Goal: Task Accomplishment & Management: Complete application form

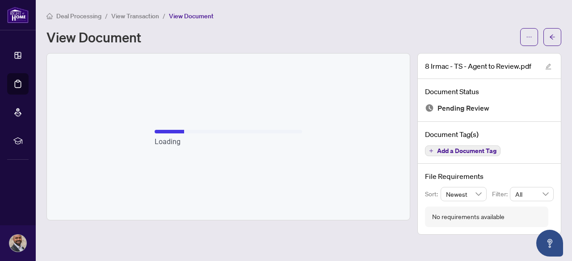
click at [146, 17] on span "View Transaction" at bounding box center [135, 16] width 48 height 8
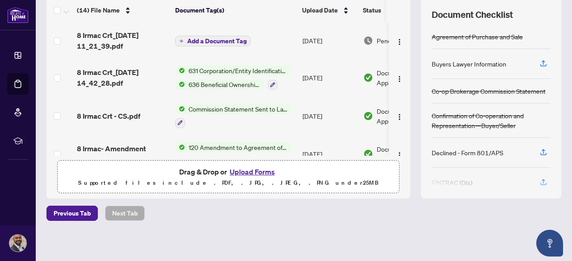
click at [206, 42] on span "Add a Document Tag" at bounding box center [216, 41] width 59 height 6
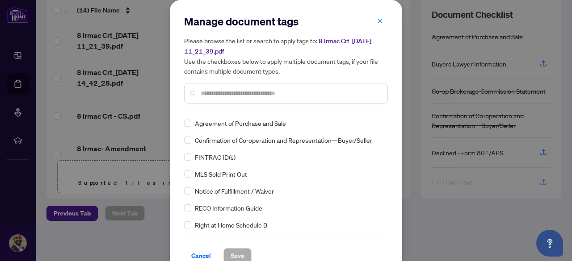
click at [235, 101] on div at bounding box center [286, 93] width 204 height 21
click at [235, 95] on input "text" at bounding box center [291, 93] width 180 height 10
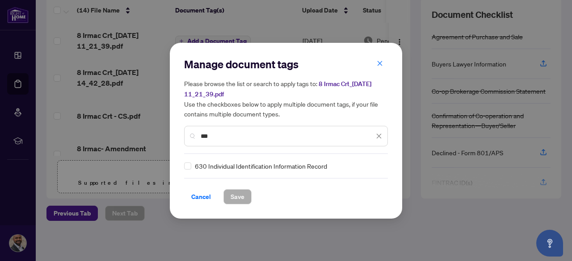
type input "***"
click at [232, 199] on span "Save" at bounding box center [237, 197] width 14 height 14
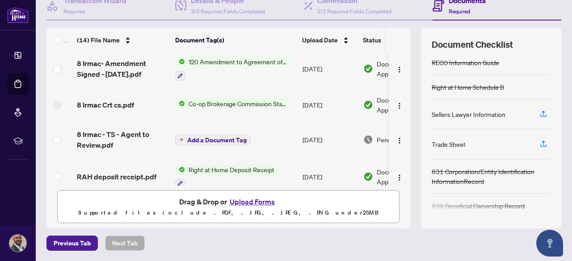
scroll to position [149, 0]
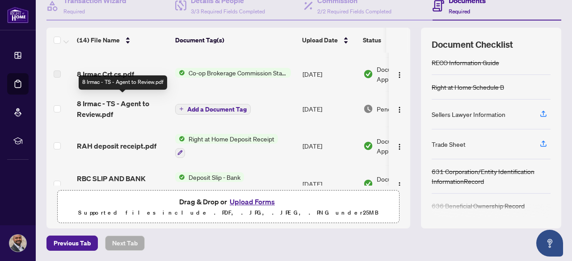
click at [93, 105] on span "8 Irmac - TS - Agent to Review.pdf" at bounding box center [122, 108] width 91 height 21
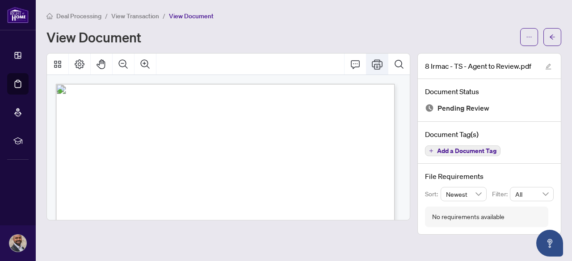
click at [374, 60] on icon "Print" at bounding box center [377, 64] width 11 height 10
click at [124, 16] on span "View Transaction" at bounding box center [135, 16] width 48 height 8
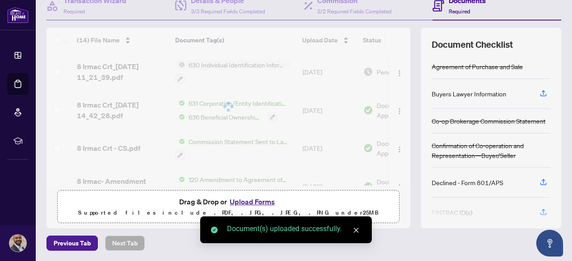
scroll to position [95, 0]
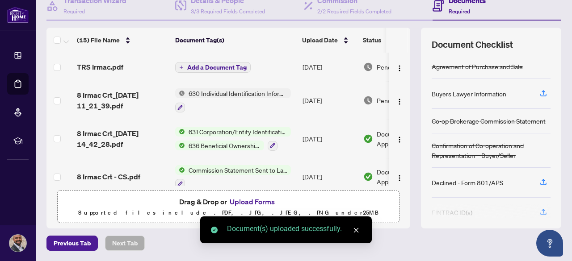
click at [224, 64] on span "Add a Document Tag" at bounding box center [216, 67] width 59 height 6
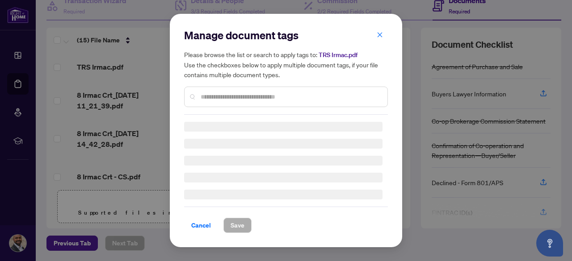
click at [223, 97] on div "Manage document tags Please browse the list or search to apply tags to: TRS Irm…" at bounding box center [286, 71] width 204 height 87
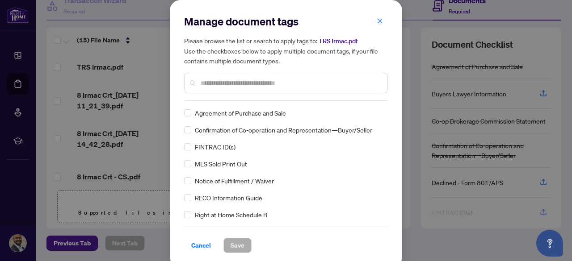
click at [227, 84] on input "text" at bounding box center [291, 83] width 180 height 10
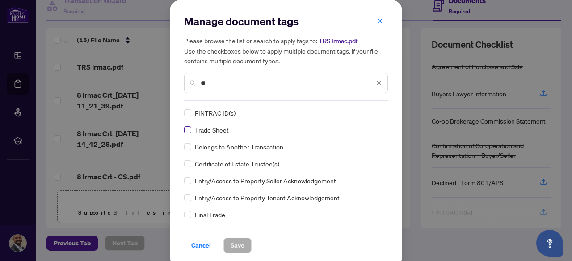
type input "**"
click at [244, 242] on button "Save" at bounding box center [237, 245] width 28 height 15
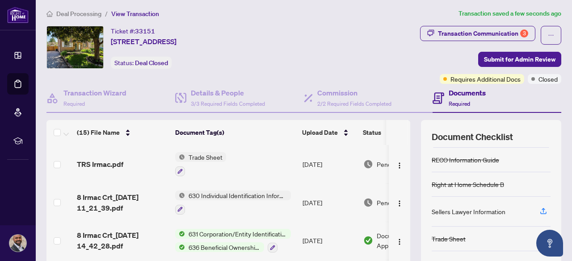
scroll to position [0, 0]
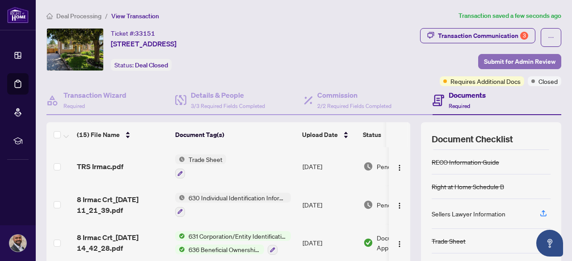
click at [527, 59] on span "Submit for Admin Review" at bounding box center [519, 61] width 71 height 14
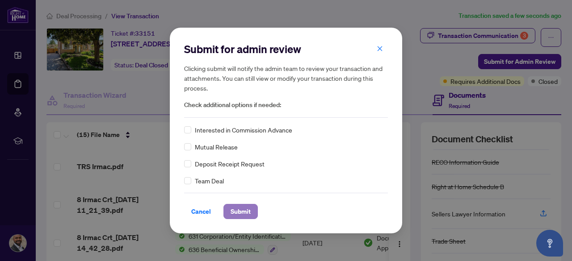
click at [234, 210] on span "Submit" at bounding box center [240, 212] width 20 height 14
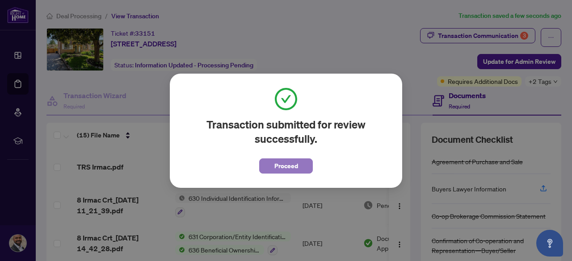
click at [305, 169] on button "Proceed" at bounding box center [286, 166] width 54 height 15
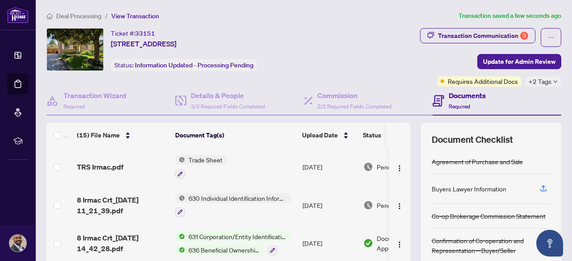
click at [80, 18] on span "Deal Processing" at bounding box center [78, 16] width 45 height 8
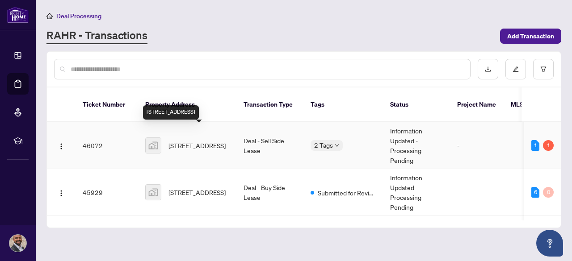
click at [202, 141] on span "[STREET_ADDRESS]" at bounding box center [196, 146] width 57 height 10
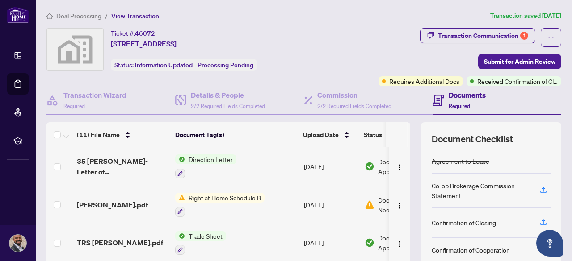
click at [222, 198] on span "Right at Home Schedule B" at bounding box center [225, 198] width 80 height 10
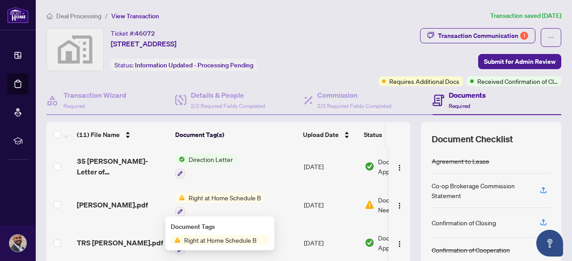
click at [244, 242] on span "Right at Home Schedule B" at bounding box center [220, 240] width 80 height 10
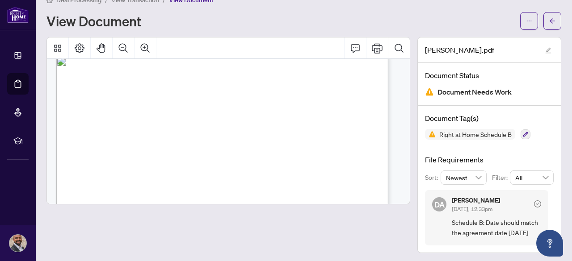
scroll to position [11, 0]
click at [549, 20] on icon "arrow-left" at bounding box center [551, 20] width 5 height 5
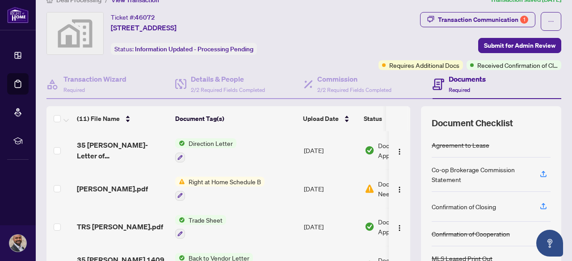
click at [234, 180] on span "Right at Home Schedule B" at bounding box center [225, 182] width 80 height 10
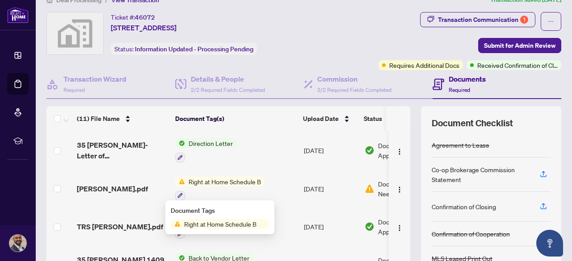
click at [236, 227] on span "Right at Home Schedule B" at bounding box center [220, 224] width 80 height 10
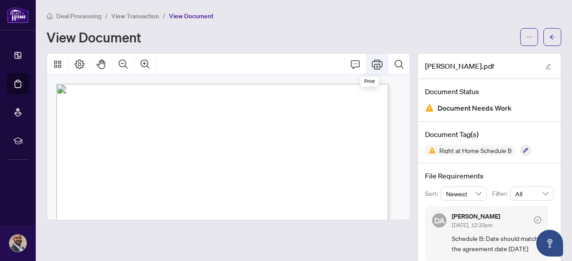
click at [372, 64] on icon "Print" at bounding box center [377, 64] width 11 height 11
click at [140, 15] on span "View Transaction" at bounding box center [135, 16] width 48 height 8
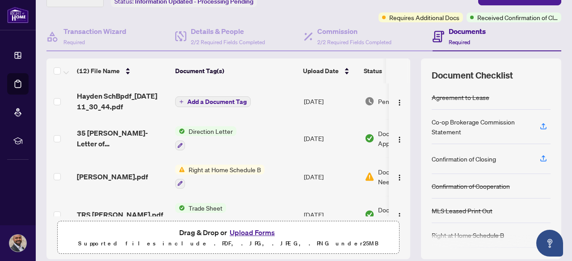
scroll to position [5, 0]
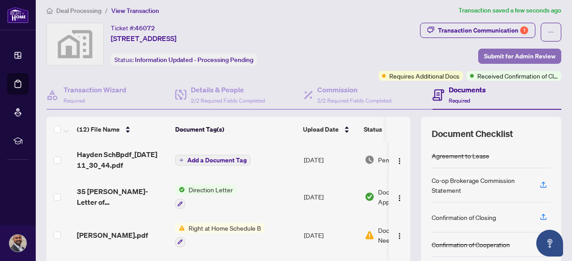
click at [513, 57] on span "Submit for Admin Review" at bounding box center [519, 56] width 71 height 14
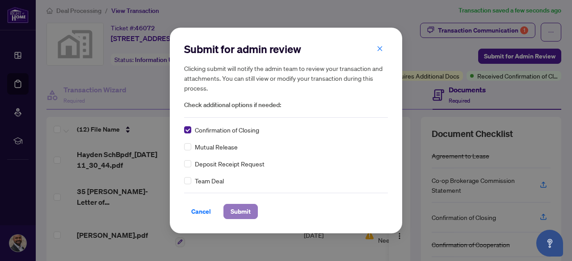
click at [235, 209] on span "Submit" at bounding box center [240, 212] width 20 height 14
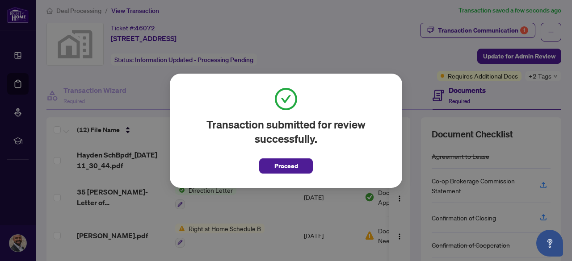
click at [312, 174] on div "Transaction submitted for review successfully. Proceed Cancel OK" at bounding box center [286, 131] width 232 height 114
click at [304, 172] on button "Proceed" at bounding box center [286, 166] width 54 height 15
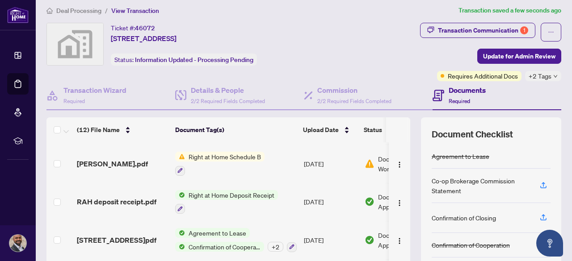
scroll to position [197, 0]
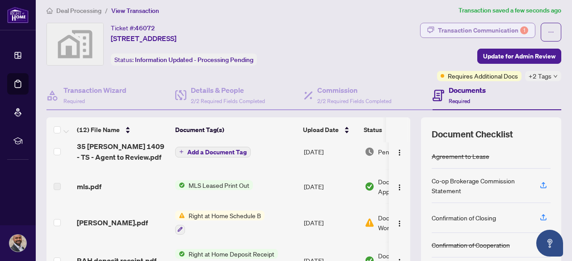
click at [480, 25] on div "Transaction Communication 1" at bounding box center [483, 30] width 90 height 14
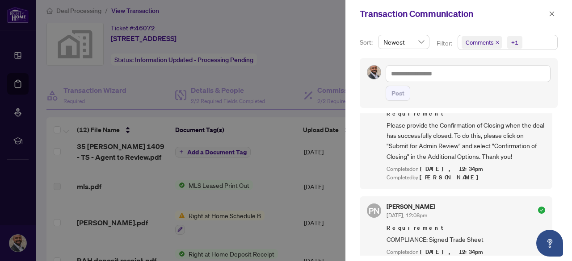
scroll to position [0, 0]
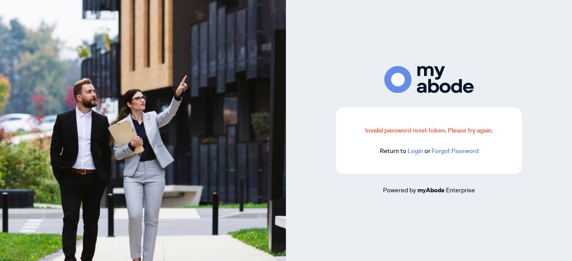
click at [411, 150] on link "Login" at bounding box center [415, 151] width 16 height 8
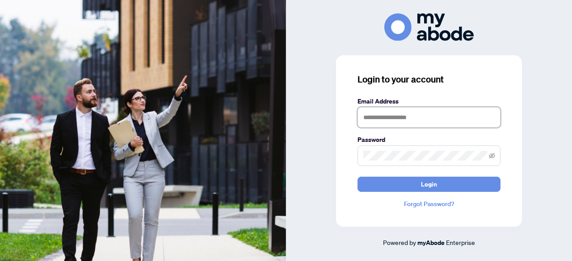
type input "**********"
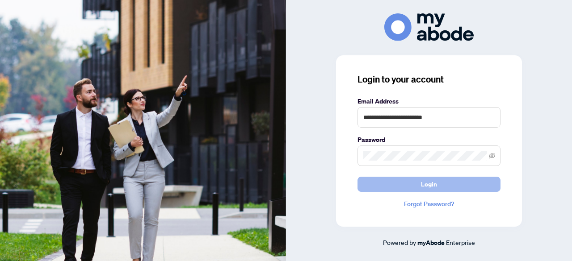
click at [428, 182] on span "Login" at bounding box center [429, 184] width 16 height 14
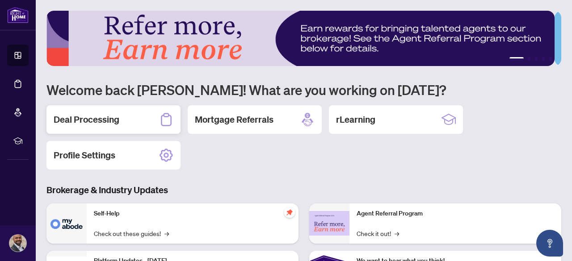
click at [97, 118] on h2 "Deal Processing" at bounding box center [87, 119] width 66 height 13
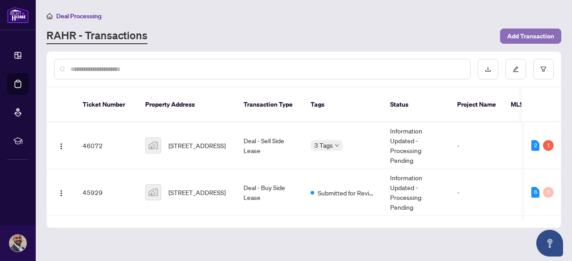
click at [526, 34] on span "Add Transaction" at bounding box center [530, 36] width 47 height 14
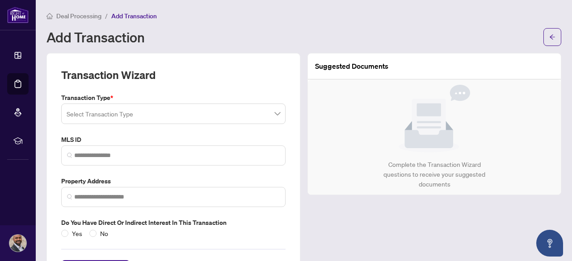
click at [195, 115] on input "search" at bounding box center [169, 115] width 205 height 20
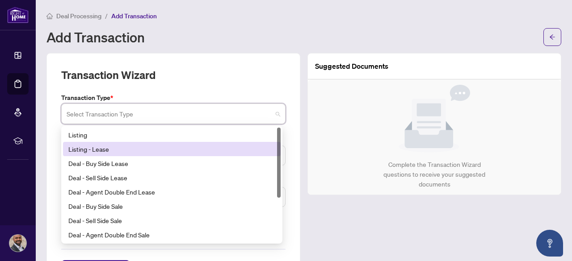
click at [141, 154] on div "Listing - Lease" at bounding box center [172, 149] width 218 height 14
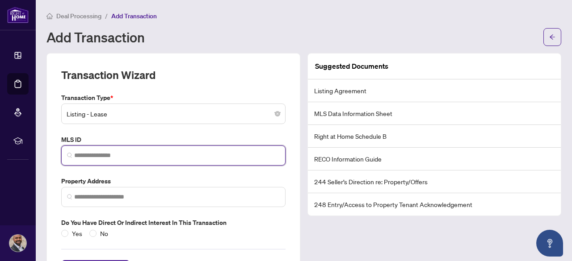
paste input "*********"
type input "*********"
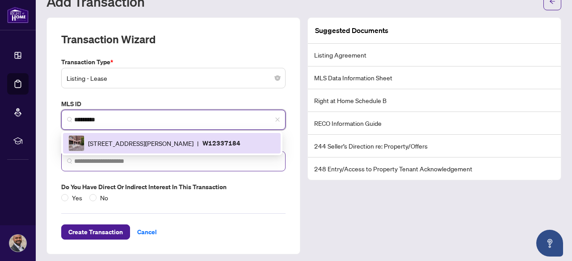
scroll to position [38, 0]
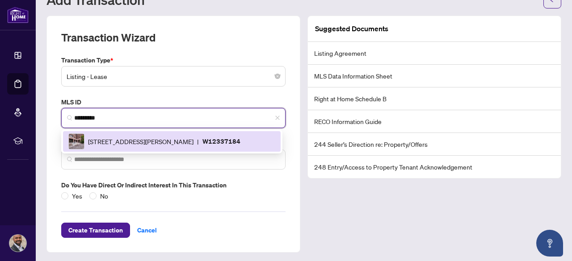
click at [168, 143] on span "830 Lawrence Ave, Toronto, Ontario M6A 0C4, Canada" at bounding box center [140, 142] width 105 height 10
type input "**********"
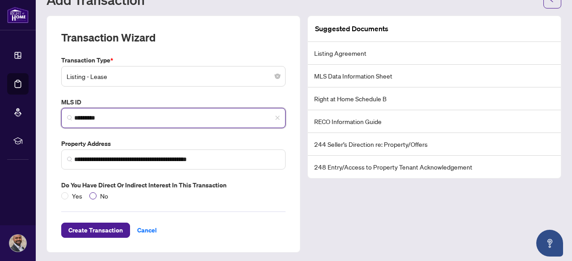
type input "*********"
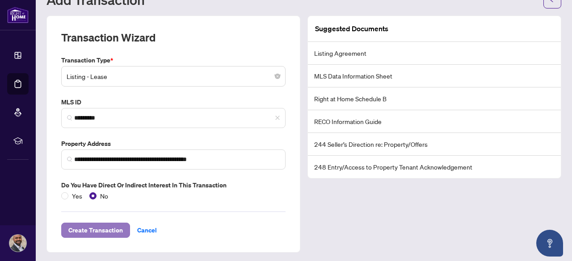
click at [101, 230] on span "Create Transaction" at bounding box center [95, 230] width 54 height 14
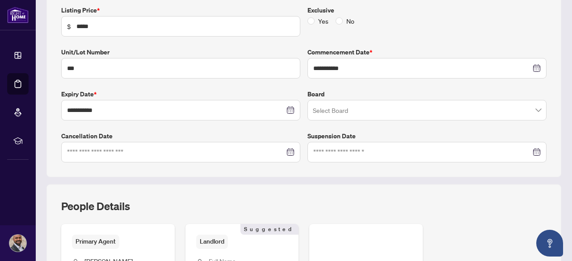
scroll to position [276, 0]
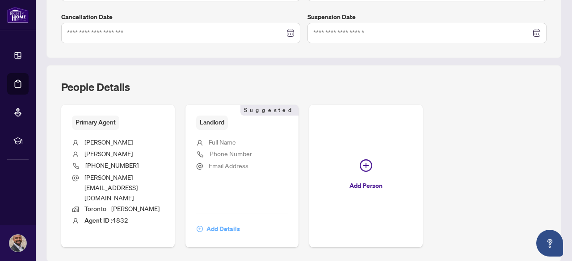
click at [240, 222] on span "Add Details" at bounding box center [223, 229] width 34 height 14
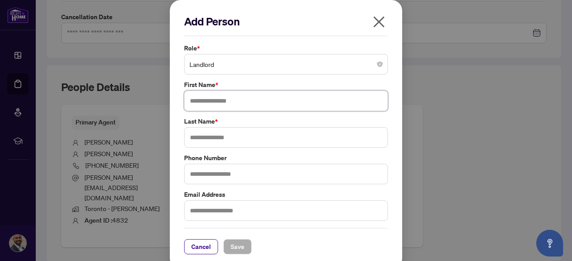
click at [220, 103] on input "text" at bounding box center [286, 101] width 204 height 21
type input "*****"
click at [226, 137] on input "text" at bounding box center [286, 137] width 204 height 21
type input "**********"
click at [243, 243] on button "Save" at bounding box center [237, 246] width 28 height 15
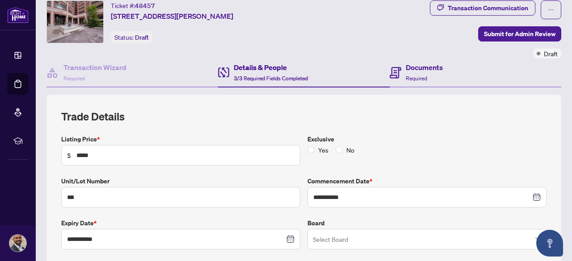
scroll to position [8, 0]
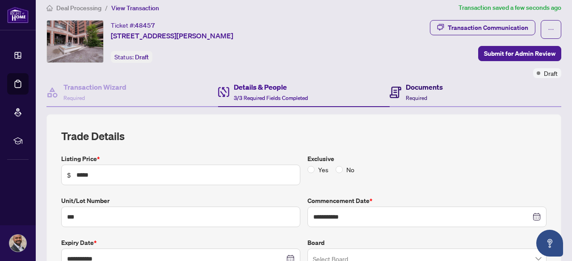
click at [410, 95] on span "Required" at bounding box center [416, 98] width 21 height 7
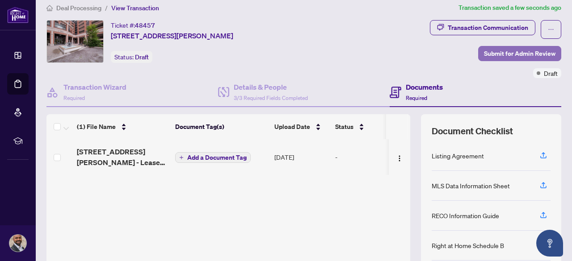
click at [516, 55] on span "Submit for Admin Review" at bounding box center [519, 53] width 71 height 14
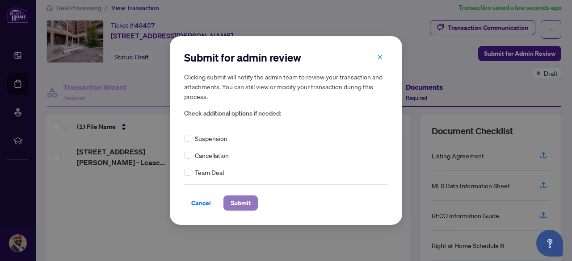
click at [239, 201] on span "Submit" at bounding box center [240, 203] width 20 height 14
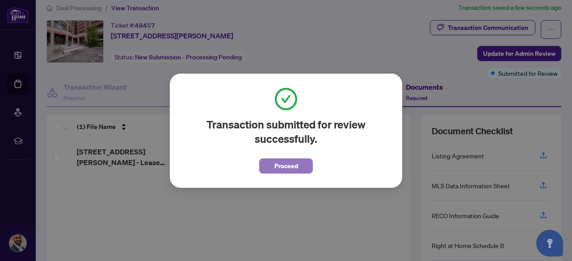
click at [288, 167] on span "Proceed" at bounding box center [286, 166] width 24 height 14
